Goal: Task Accomplishment & Management: Manage account settings

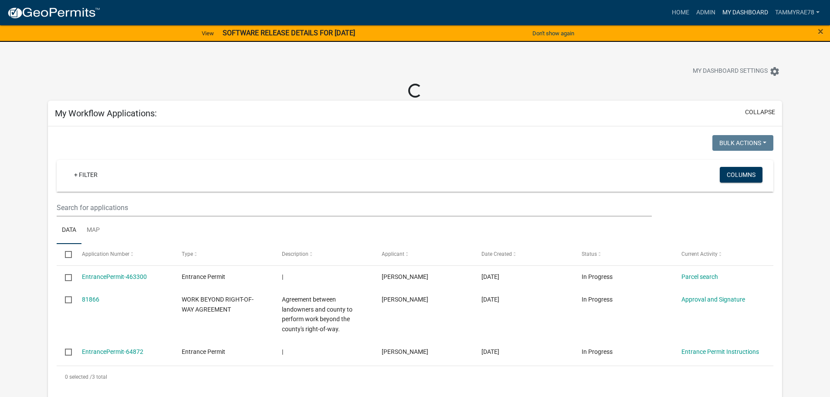
click at [725, 12] on link "My Dashboard" at bounding box center [745, 12] width 53 height 17
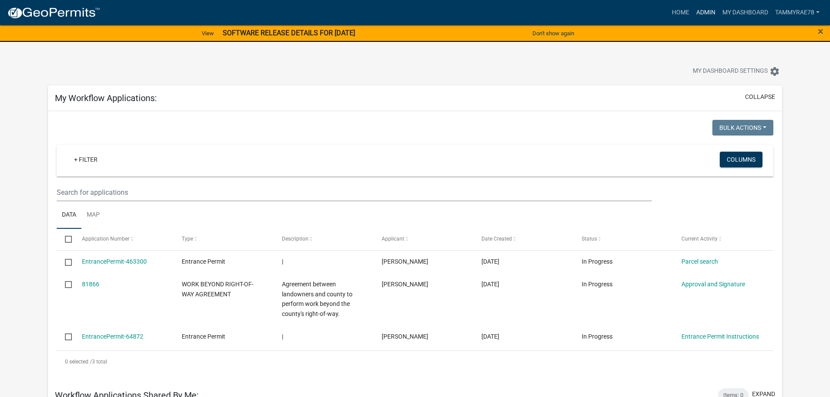
click at [704, 14] on link "Admin" at bounding box center [706, 12] width 26 height 17
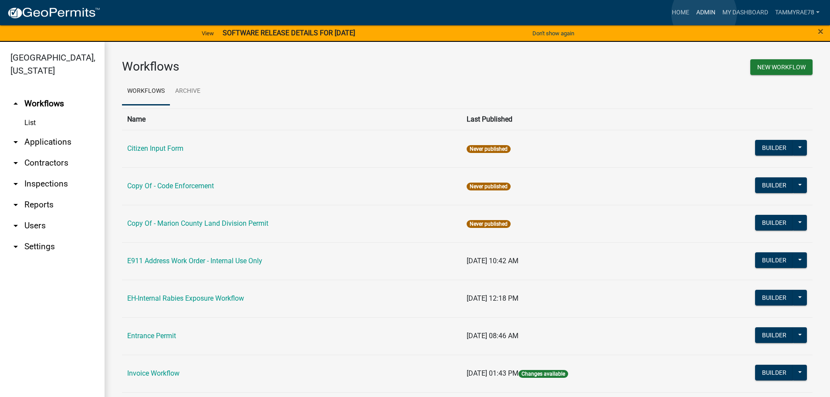
click at [704, 14] on link "Admin" at bounding box center [706, 12] width 26 height 17
click at [28, 114] on link "List" at bounding box center [52, 122] width 105 height 17
click at [46, 132] on link "arrow_drop_down Applications" at bounding box center [52, 142] width 105 height 21
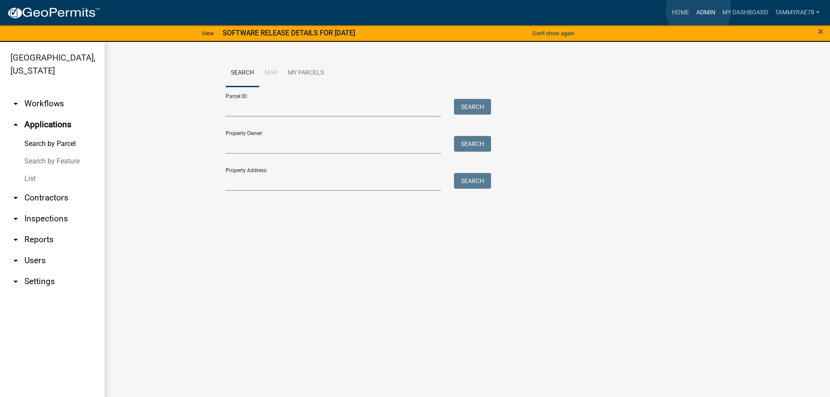
click at [699, 10] on link "Admin" at bounding box center [706, 12] width 26 height 17
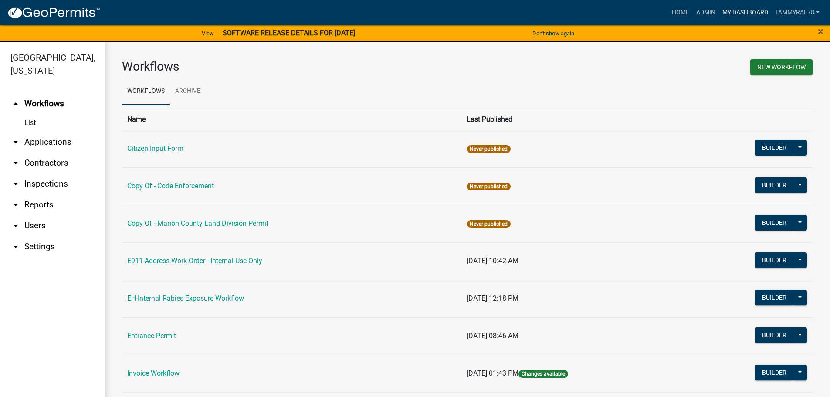
click at [730, 11] on link "My Dashboard" at bounding box center [745, 12] width 53 height 17
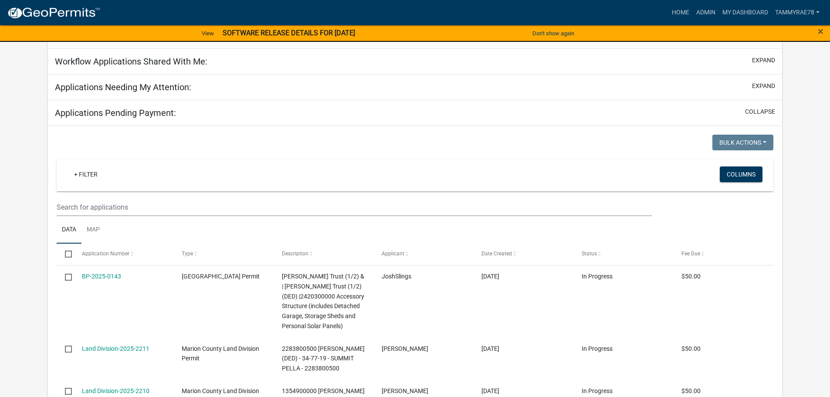
scroll to position [479, 0]
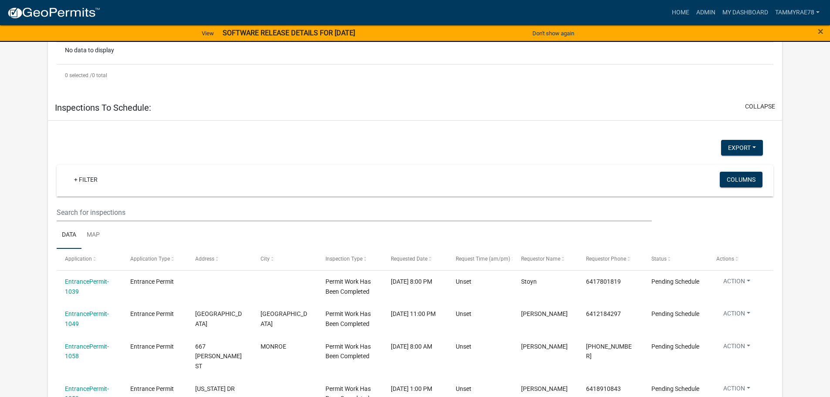
scroll to position [1157, 0]
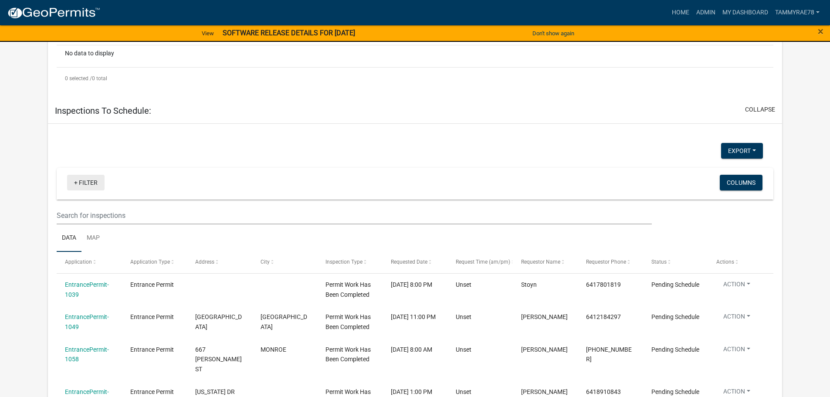
type input "Van Haaften"
click at [88, 175] on link "+ Filter" at bounding box center [85, 183] width 37 height 16
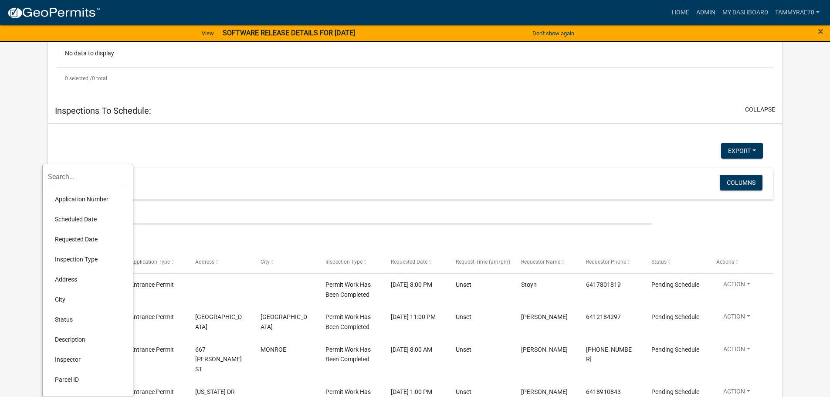
click at [88, 175] on link "+ Filter" at bounding box center [85, 183] width 37 height 16
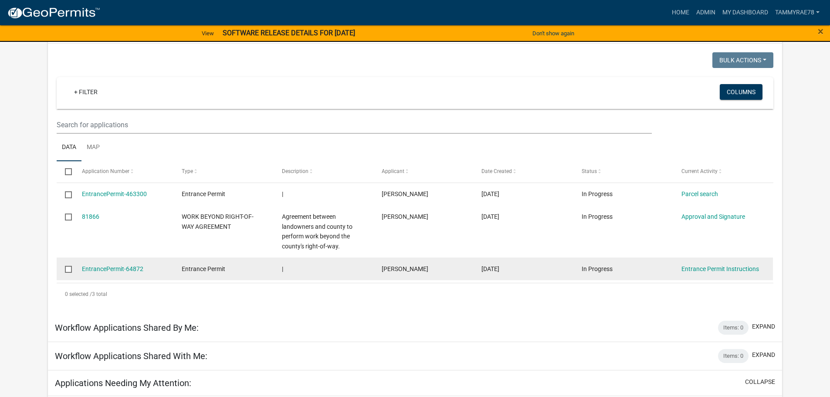
scroll to position [0, 0]
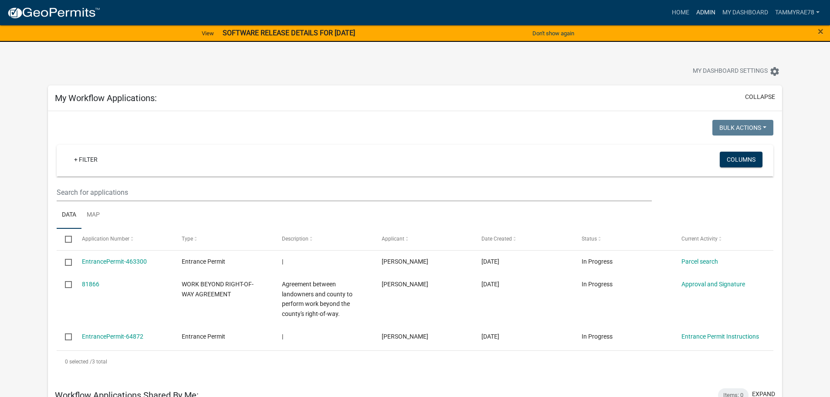
click at [707, 10] on link "Admin" at bounding box center [706, 12] width 26 height 17
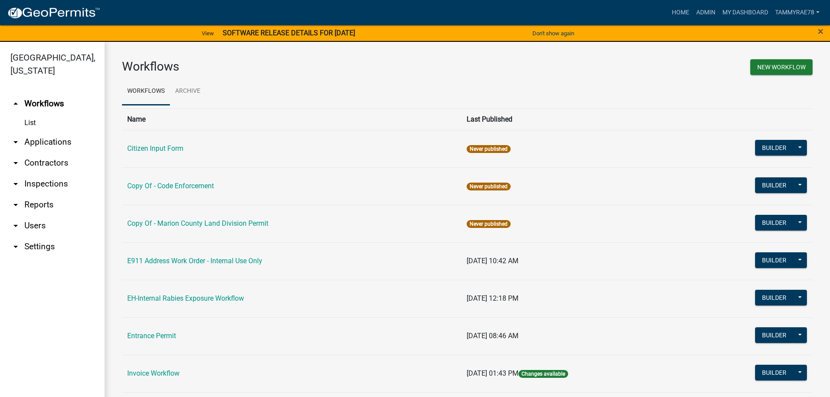
click at [41, 134] on link "arrow_drop_down Applications" at bounding box center [52, 142] width 105 height 21
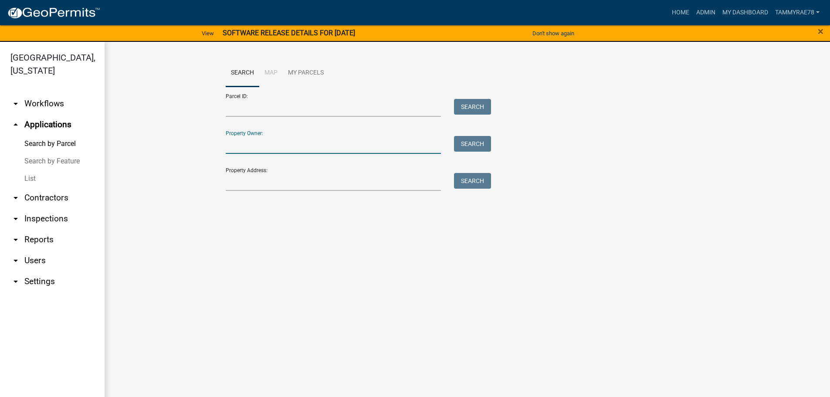
click at [252, 144] on input "Property Owner:" at bounding box center [334, 145] width 216 height 18
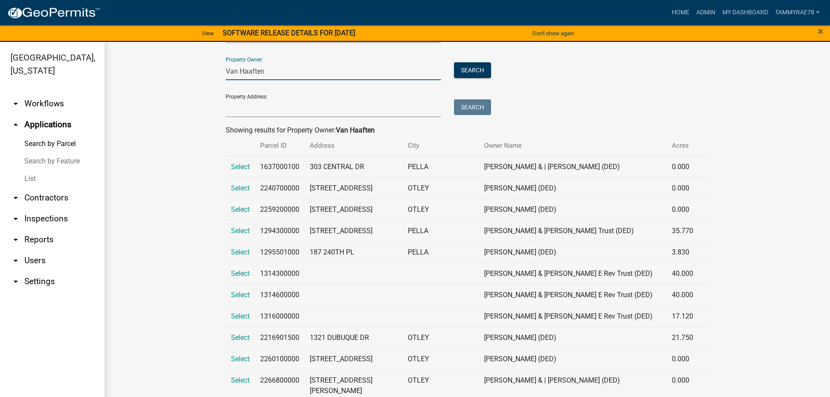
scroll to position [87, 0]
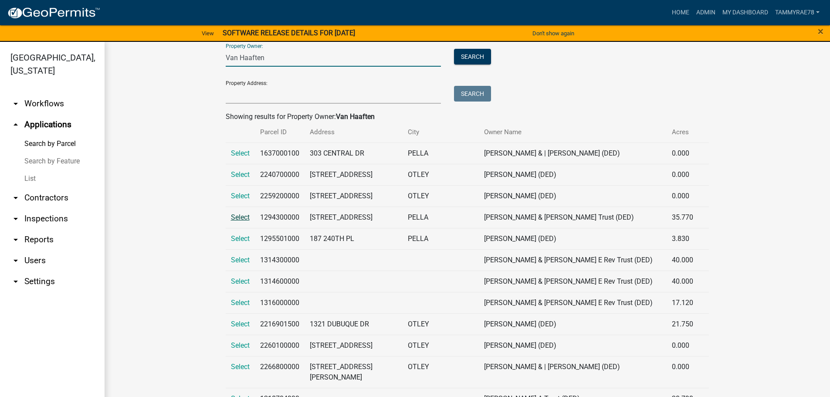
type input "Van Haaften"
click at [240, 221] on span "Select" at bounding box center [240, 217] width 19 height 8
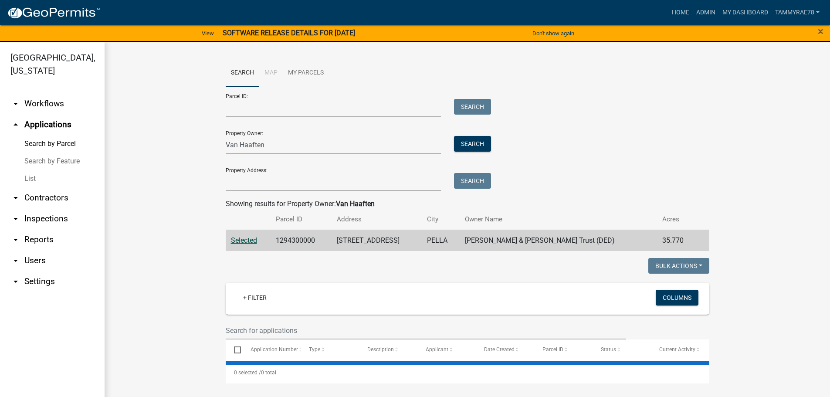
scroll to position [0, 0]
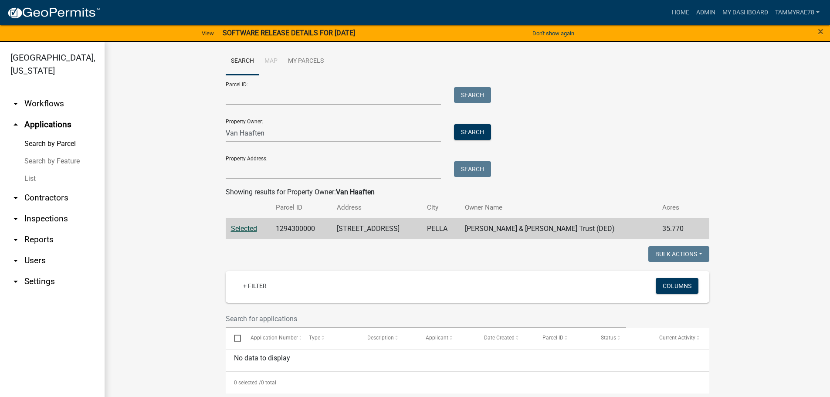
scroll to position [15, 0]
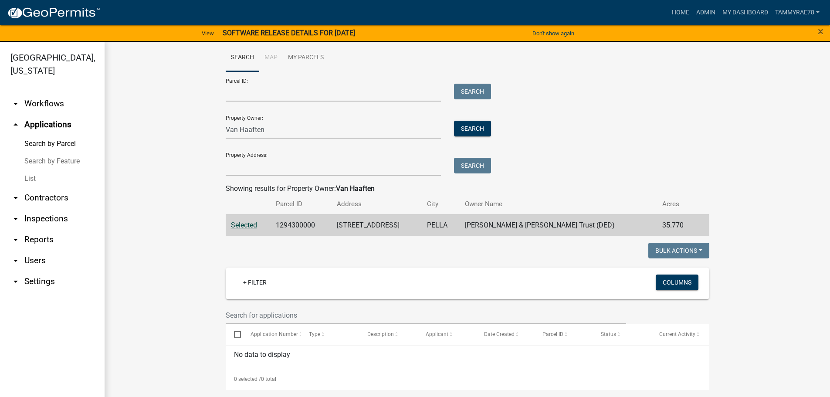
click at [412, 230] on td "[STREET_ADDRESS]" at bounding box center [377, 224] width 90 height 21
click at [233, 225] on span "Selected" at bounding box center [244, 225] width 26 height 8
click at [39, 208] on link "arrow_drop_down Inspections" at bounding box center [52, 218] width 105 height 21
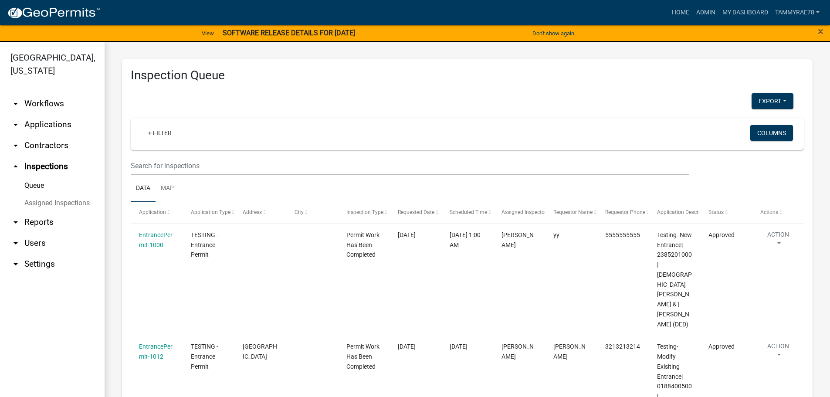
click at [31, 93] on link "arrow_drop_down Workflows" at bounding box center [52, 103] width 105 height 21
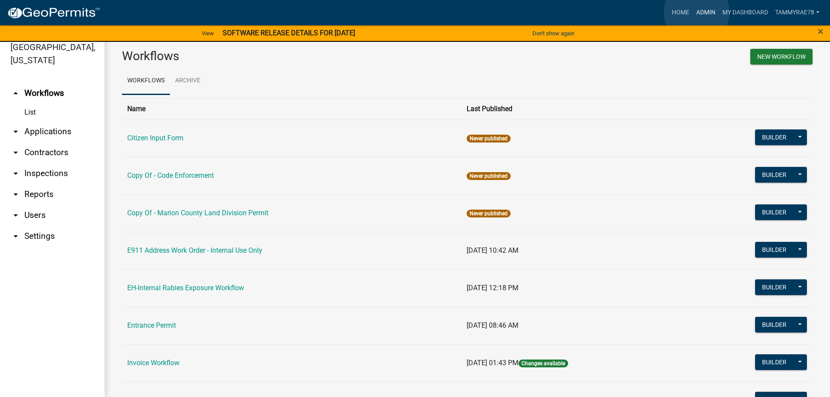
click at [697, 12] on link "Admin" at bounding box center [706, 12] width 26 height 17
click at [39, 121] on link "arrow_drop_down Applications" at bounding box center [52, 131] width 105 height 21
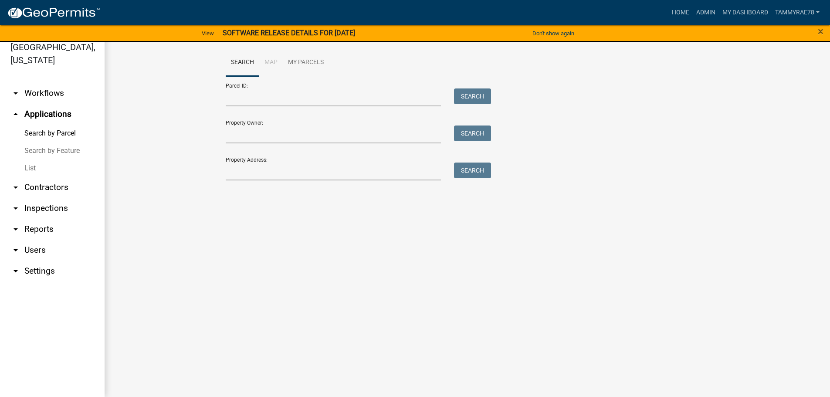
click at [58, 177] on link "arrow_drop_down Contractors" at bounding box center [52, 187] width 105 height 21
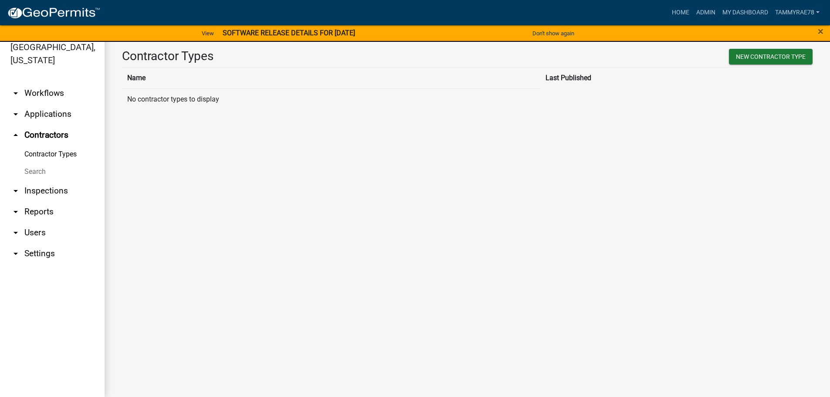
click at [41, 104] on link "arrow_drop_down Applications" at bounding box center [52, 114] width 105 height 21
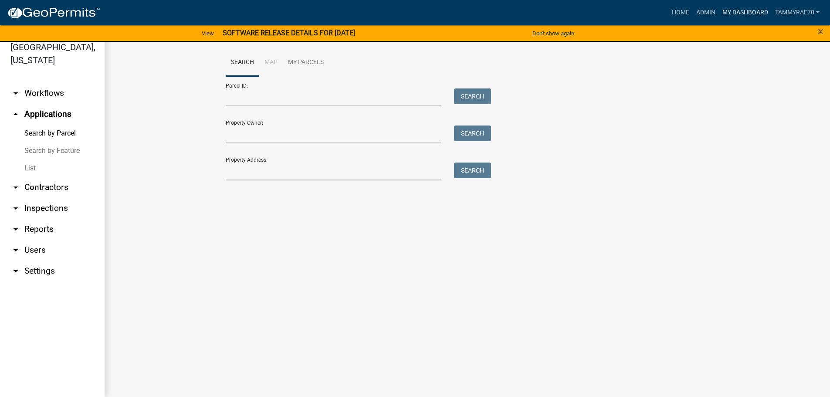
click at [757, 14] on link "My Dashboard" at bounding box center [745, 12] width 53 height 17
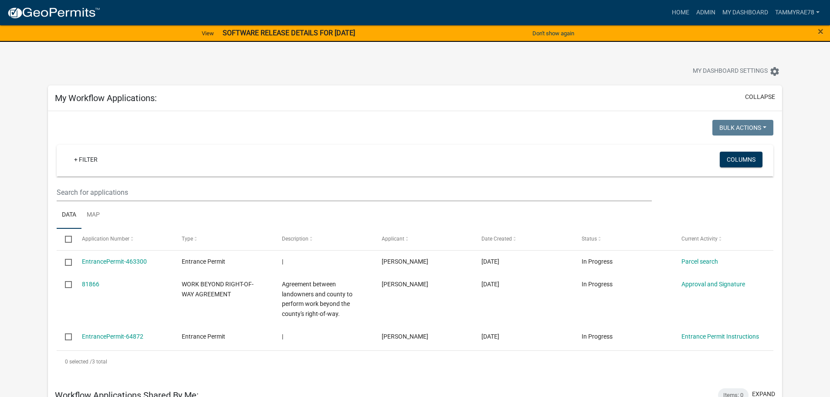
click at [143, 116] on div "Bulk Actions Void Expire Lock Withdraw + Filter Columns Data Map Select Applica…" at bounding box center [415, 246] width 734 height 270
click at [93, 155] on link "+ Filter" at bounding box center [85, 160] width 37 height 16
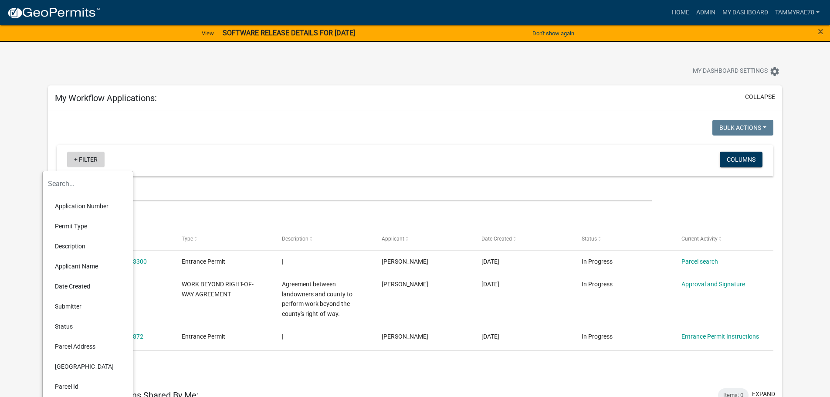
click at [93, 155] on link "+ Filter" at bounding box center [85, 160] width 37 height 16
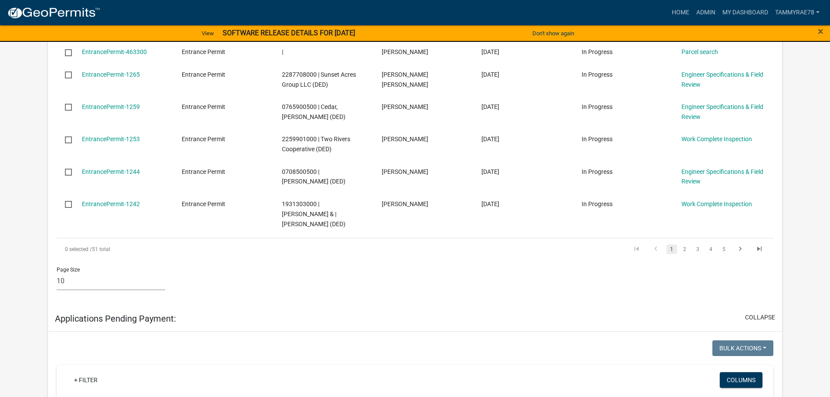
scroll to position [741, 0]
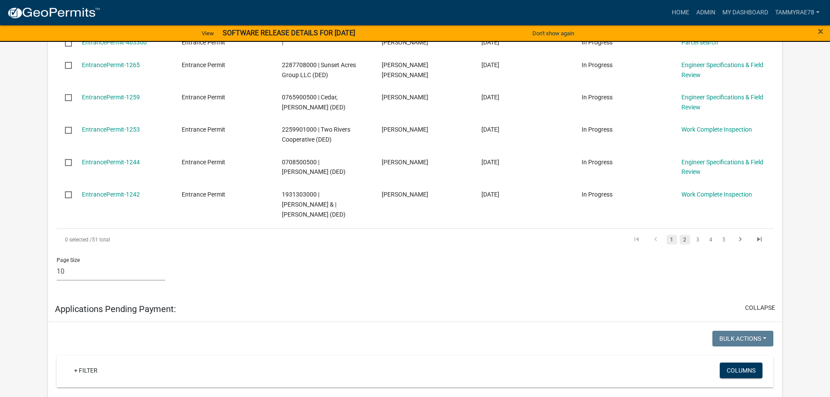
click at [685, 235] on link "2" at bounding box center [685, 240] width 10 height 10
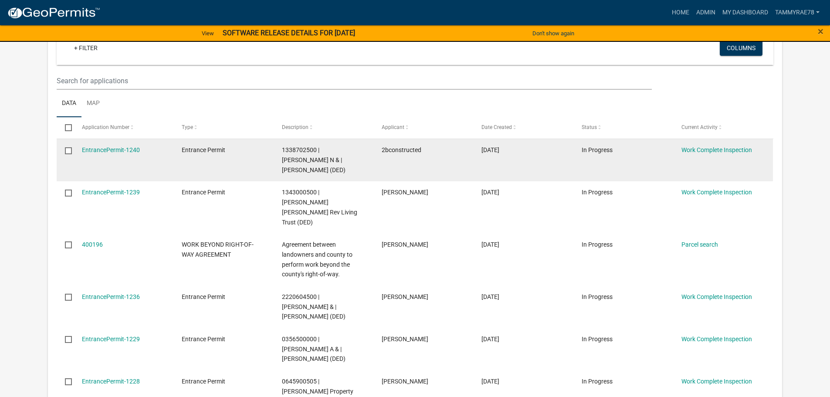
scroll to position [489, 0]
